Goal: Navigation & Orientation: Understand site structure

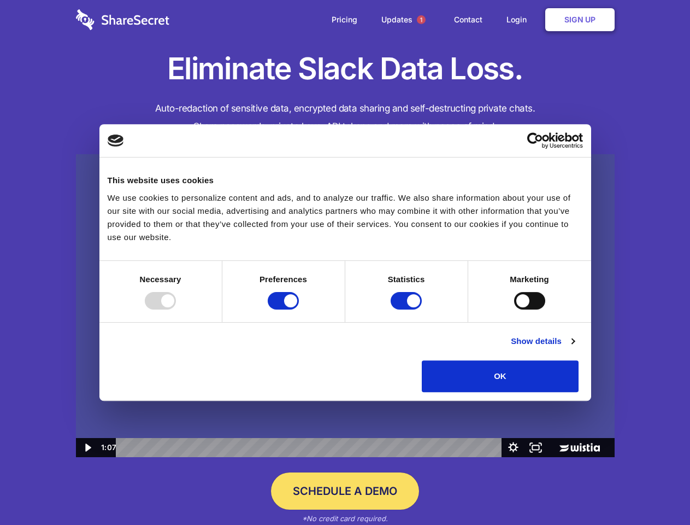
click at [345, 262] on img at bounding box center [345, 305] width 539 height 303
click at [176, 309] on div at bounding box center [160, 300] width 31 height 17
click at [299, 309] on input "Preferences" at bounding box center [283, 300] width 31 height 17
click at [408, 309] on input "Statistics" at bounding box center [406, 300] width 31 height 17
click at [514, 309] on input "Marketing" at bounding box center [529, 300] width 31 height 17
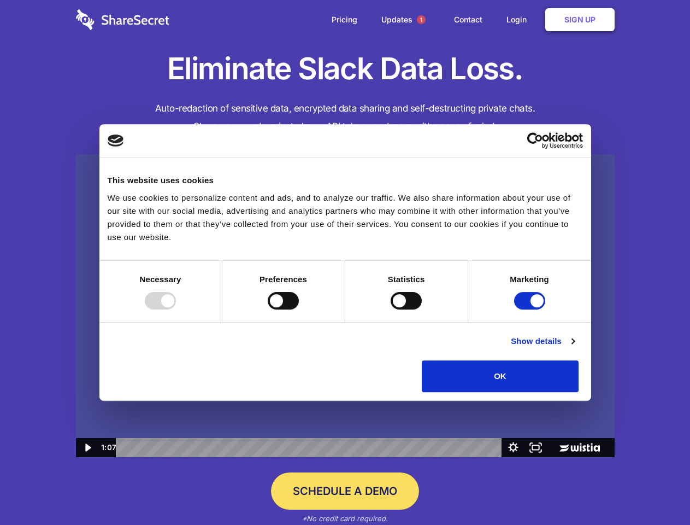
click at [575, 348] on link "Show details" at bounding box center [542, 341] width 63 height 13
click at [0, 0] on li "Statistics 17 Statistic cookies help website owners to understand how visitors …" at bounding box center [0, 0] width 0 height 0
